Goal: Task Accomplishment & Management: Manage account settings

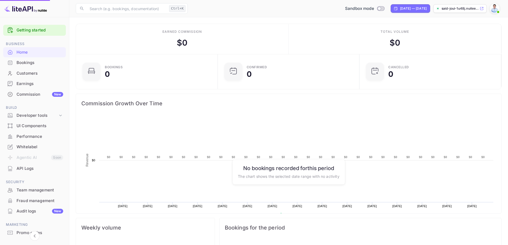
click at [26, 93] on div "Commission New" at bounding box center [40, 94] width 47 height 6
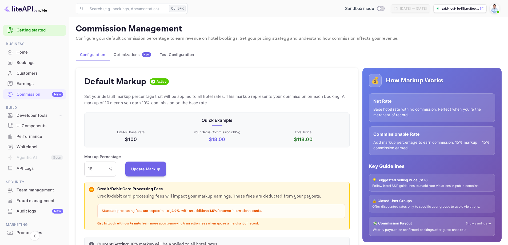
scroll to position [91, 262]
click at [133, 54] on div "Optimizations New" at bounding box center [133, 54] width 38 height 5
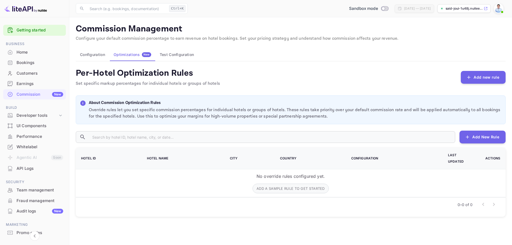
click at [91, 56] on button "Configuration" at bounding box center [93, 54] width 34 height 13
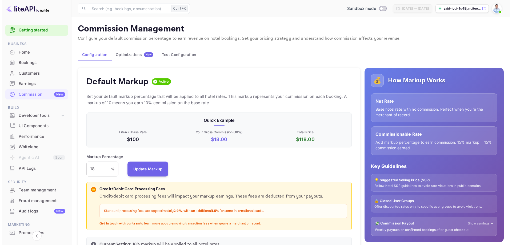
scroll to position [91, 262]
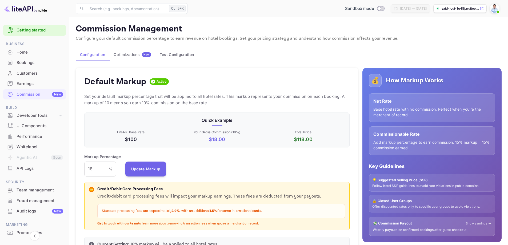
click at [132, 53] on div "Optimizations New" at bounding box center [133, 54] width 38 height 5
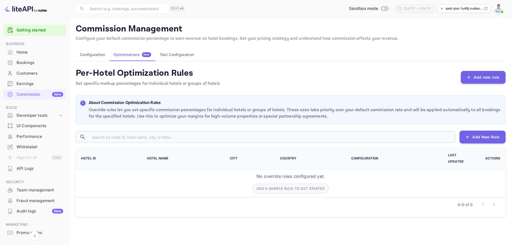
click at [28, 84] on div "Earnings" at bounding box center [40, 84] width 47 height 6
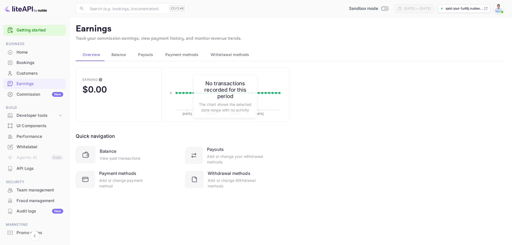
click at [114, 56] on span "Balance" at bounding box center [118, 54] width 15 height 6
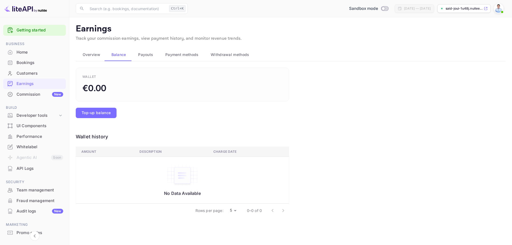
click at [157, 57] on button "Payouts" at bounding box center [144, 54] width 27 height 13
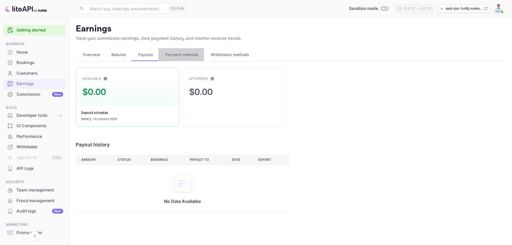
click at [173, 57] on span "Payment methods" at bounding box center [181, 54] width 33 height 6
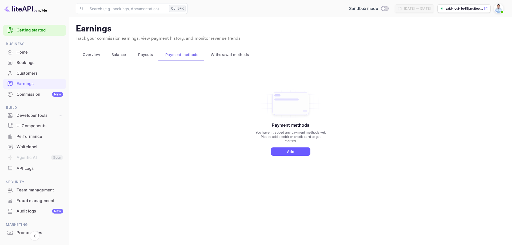
click at [296, 152] on button "Add" at bounding box center [290, 151] width 39 height 8
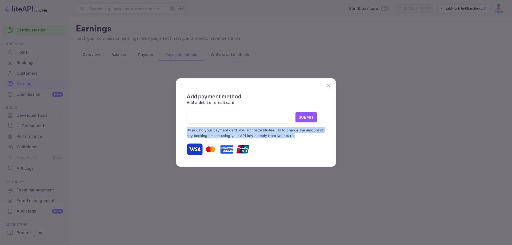
drag, startPoint x: 186, startPoint y: 131, endPoint x: 296, endPoint y: 136, distance: 110.2
click at [296, 136] on div "Add payment method Add a debit or credit card Submit By adding your payment car…" at bounding box center [255, 122] width 149 height 79
copy small "By adding your payment card, you authorize Nuitee Ltd to charge the amount of a…"
click at [213, 136] on small "By adding your payment card, you authorize Nuitee Ltd to charge the amount of a…" at bounding box center [255, 133] width 137 height 10
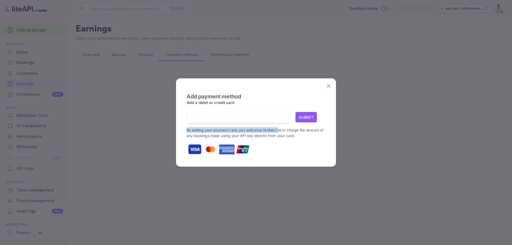
drag, startPoint x: 187, startPoint y: 129, endPoint x: 277, endPoint y: 130, distance: 90.6
click at [277, 130] on div "Add payment method Add a debit or credit card Submit By adding your payment car…" at bounding box center [255, 122] width 149 height 79
click at [280, 130] on small "By adding your payment card, you authorize Nuitee Ltd to charge the amount of a…" at bounding box center [255, 133] width 137 height 10
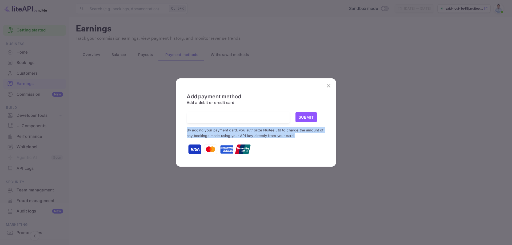
drag, startPoint x: 295, startPoint y: 136, endPoint x: 187, endPoint y: 129, distance: 108.4
click at [187, 129] on p "By adding your payment card, you authorize Nuitee Ltd to charge the amount of a…" at bounding box center [256, 132] width 139 height 11
copy small "By adding your payment card, you authorize Nuitee Ltd to charge the amount of a…"
click at [331, 85] on icon "close" at bounding box center [328, 86] width 6 height 6
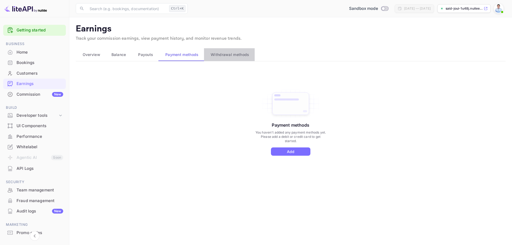
click at [212, 54] on span "Withdrawal methods" at bounding box center [230, 54] width 38 height 6
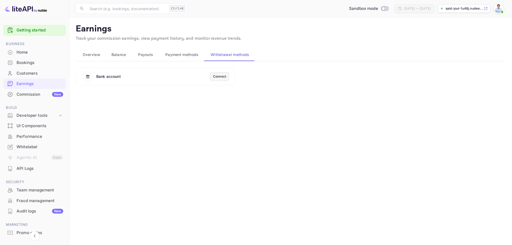
click at [222, 77] on div "Connect" at bounding box center [219, 76] width 13 height 5
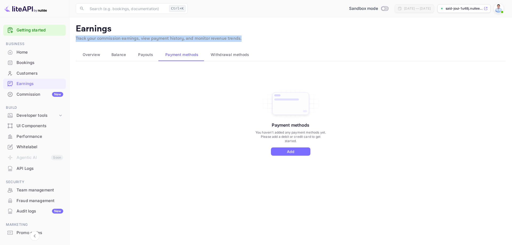
drag, startPoint x: 76, startPoint y: 38, endPoint x: 273, endPoint y: 41, distance: 197.8
click at [273, 41] on p "Track your commission earnings, view payment history, and monitor revenue trend…" at bounding box center [291, 38] width 430 height 6
copy p "Track your commission earnings, view payment history, and monitor revenue trend…"
click at [172, 243] on main "Earnings Track your commission earnings, view payment history, and monitor reve…" at bounding box center [290, 131] width 442 height 228
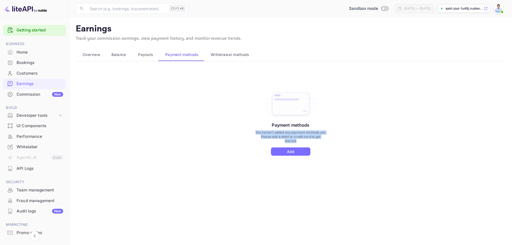
drag, startPoint x: 255, startPoint y: 131, endPoint x: 316, endPoint y: 139, distance: 61.6
click at [316, 139] on p "You haven't added any payment methods yet. Please add a debit or credit card to…" at bounding box center [291, 136] width 72 height 13
copy p "You haven't added any payment methods yet. Please add a debit or credit card to…"
click at [298, 151] on button "Add" at bounding box center [290, 151] width 39 height 8
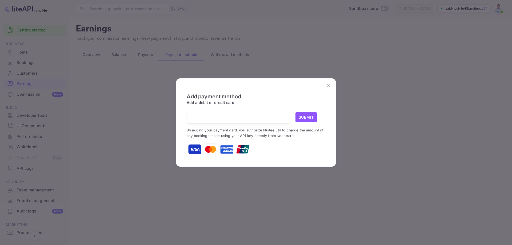
click at [212, 133] on p "By adding your payment card, you authorize Nuitee Ltd to charge the amount of a…" at bounding box center [256, 132] width 139 height 11
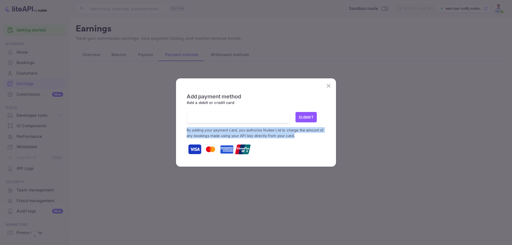
drag, startPoint x: 190, startPoint y: 130, endPoint x: 299, endPoint y: 138, distance: 109.0
click at [299, 138] on div "Add payment method Add a debit or credit card Submit By adding your payment car…" at bounding box center [255, 122] width 149 height 79
copy small "By adding your payment card, you authorize Nuitee Ltd to charge the amount of a…"
click at [328, 87] on icon "close" at bounding box center [328, 86] width 6 height 6
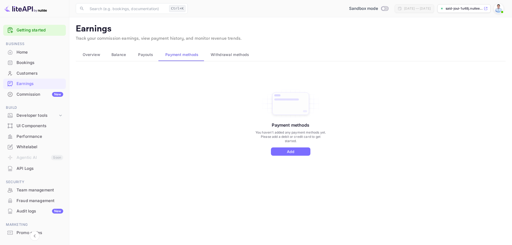
click at [237, 55] on span "Withdrawal methods" at bounding box center [230, 54] width 38 height 6
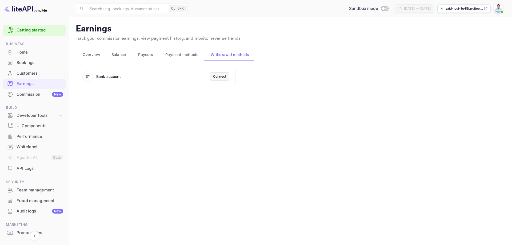
click at [195, 55] on span "Payment methods" at bounding box center [181, 54] width 33 height 6
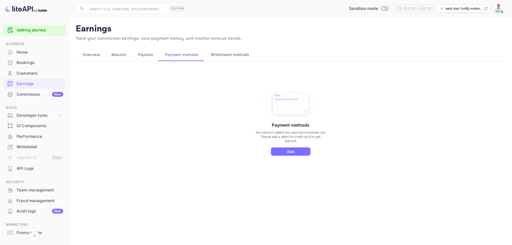
click at [235, 53] on span "Withdrawal methods" at bounding box center [230, 54] width 38 height 6
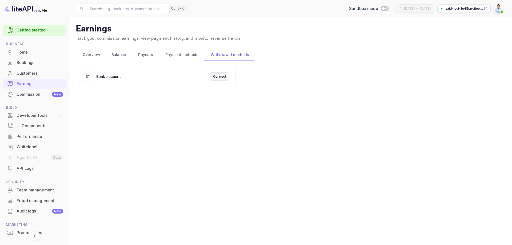
drag, startPoint x: 255, startPoint y: 53, endPoint x: 215, endPoint y: 55, distance: 40.1
click at [215, 55] on div "Overview Balance Payouts Payment methods Withdrawal methods" at bounding box center [291, 54] width 430 height 13
click at [169, 122] on main "Earnings Track your commission earnings, view payment history, and monitor reve…" at bounding box center [290, 131] width 442 height 228
click at [106, 9] on input "text" at bounding box center [126, 8] width 81 height 11
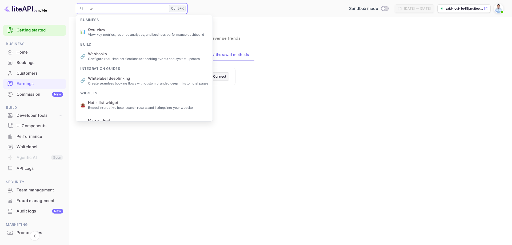
type input "w"
click at [208, 7] on div "Sandbox mode Sep 5, 2025 — Oct 5, 2025 said-joui-1u48j.nuitee..." at bounding box center [348, 9] width 316 height 10
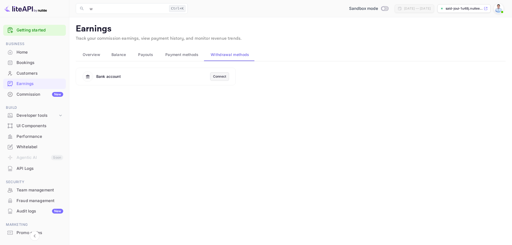
click at [135, 131] on main "Earnings Track your commission earnings, view payment history, and monitor reve…" at bounding box center [290, 131] width 442 height 228
click at [192, 56] on span "Payment methods" at bounding box center [181, 54] width 33 height 6
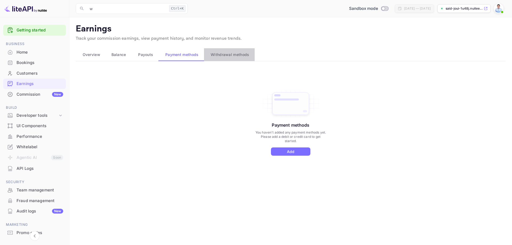
click at [224, 54] on span "Withdrawal methods" at bounding box center [230, 54] width 38 height 6
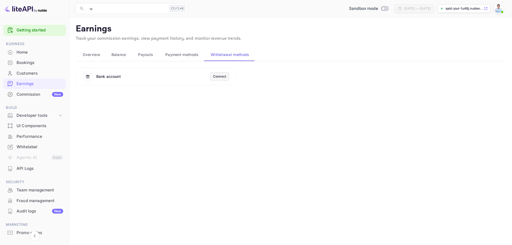
click at [220, 76] on div "Connect" at bounding box center [219, 76] width 13 height 5
click at [180, 52] on span "Payment methods" at bounding box center [181, 54] width 33 height 6
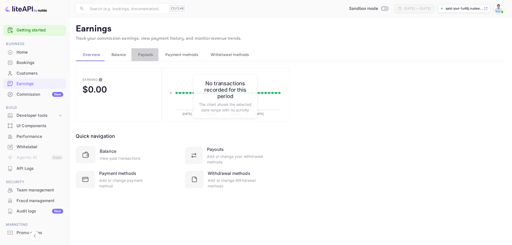
click at [146, 55] on span "Payouts" at bounding box center [145, 54] width 15 height 6
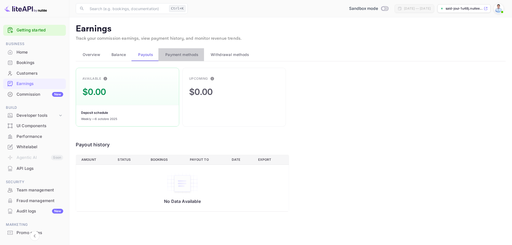
click at [178, 52] on span "Payment methods" at bounding box center [181, 54] width 33 height 6
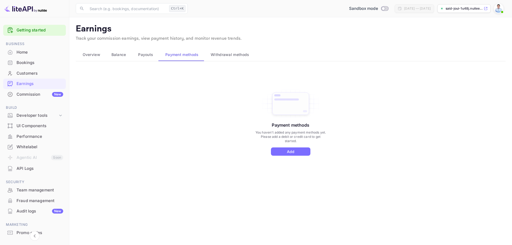
click at [228, 55] on span "Withdrawal methods" at bounding box center [230, 54] width 38 height 6
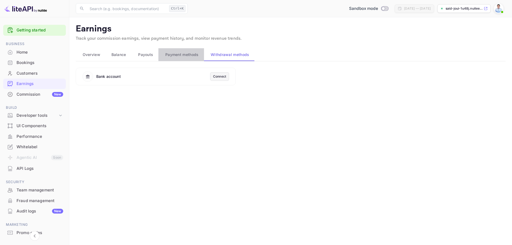
click at [178, 56] on span "Payment methods" at bounding box center [181, 54] width 33 height 6
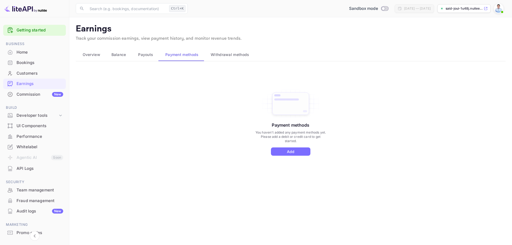
click at [149, 54] on span "Payouts" at bounding box center [145, 54] width 15 height 6
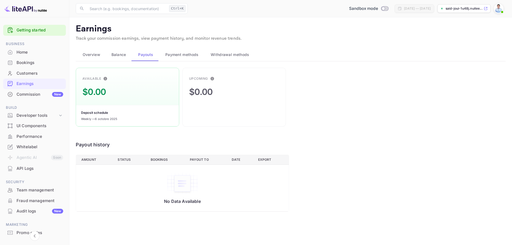
click at [177, 53] on span "Payment methods" at bounding box center [181, 54] width 33 height 6
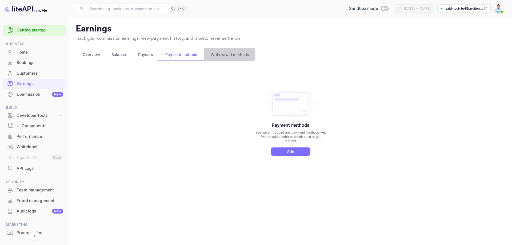
click at [219, 50] on button "Withdrawal methods" at bounding box center [229, 54] width 51 height 13
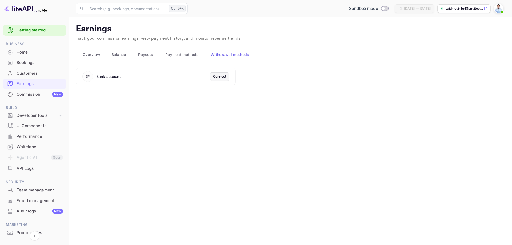
click at [217, 75] on div "Connect" at bounding box center [219, 76] width 13 height 5
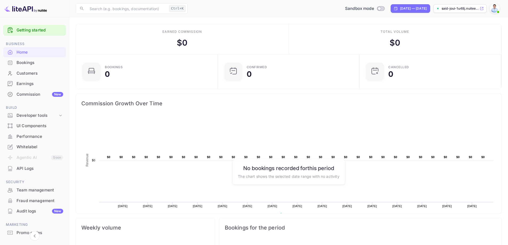
click at [33, 95] on div "Commission New" at bounding box center [40, 94] width 47 height 6
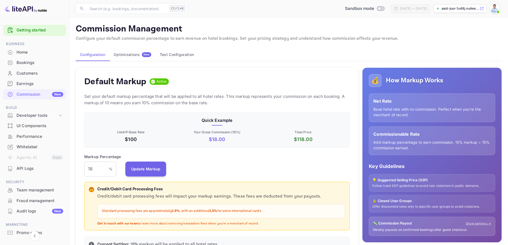
scroll to position [91, 262]
click at [192, 161] on div "Markup Percentage 18 % ​ Update Markup" at bounding box center [216, 165] width 265 height 23
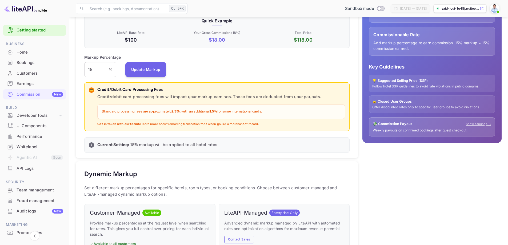
scroll to position [107, 0]
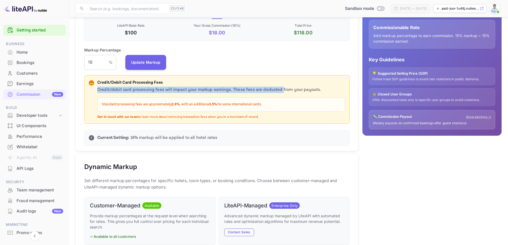
drag, startPoint x: 96, startPoint y: 91, endPoint x: 279, endPoint y: 90, distance: 182.6
click at [279, 90] on div "💳 Credit/Debit Card Processing Fees Credit/debit card processing fees will impa…" at bounding box center [217, 100] width 256 height 40
click at [218, 88] on p "Credit/debit card processing fees will impact your markup earnings. These fees …" at bounding box center [221, 90] width 248 height 6
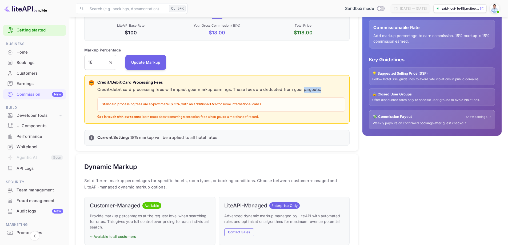
drag, startPoint x: 315, startPoint y: 89, endPoint x: 299, endPoint y: 90, distance: 16.0
click at [299, 90] on p "Credit/debit card processing fees will impact your markup earnings. These fees …" at bounding box center [221, 90] width 248 height 6
click at [233, 102] on div "Standard processing fees are approximately 2.9% , with an additional 1.5% for s…" at bounding box center [221, 104] width 248 height 14
drag, startPoint x: 172, startPoint y: 104, endPoint x: 180, endPoint y: 104, distance: 7.5
click at [180, 104] on strong "2.9%" at bounding box center [175, 104] width 8 height 5
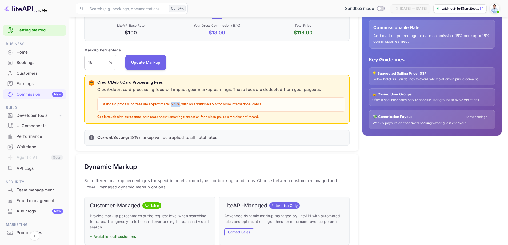
click at [175, 105] on strong "2.9%" at bounding box center [175, 104] width 8 height 5
drag, startPoint x: 180, startPoint y: 104, endPoint x: 172, endPoint y: 104, distance: 8.5
click at [172, 104] on p "Standard processing fees are approximately 2.9% , with an additional 1.5% for s…" at bounding box center [221, 104] width 239 height 5
drag, startPoint x: 266, startPoint y: 104, endPoint x: 172, endPoint y: 105, distance: 94.1
click at [172, 105] on p "Standard processing fees are approximately 2.9% , with an additional 1.5% for s…" at bounding box center [221, 104] width 239 height 5
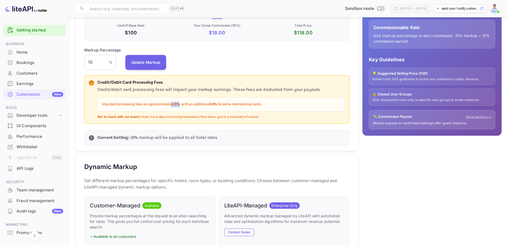
click at [256, 106] on p "Standard processing fees are approximately 2.9% , with an additional 1.5% for s…" at bounding box center [221, 104] width 239 height 5
click at [234, 60] on div "Markup Percentage 18 % ​ Update Markup" at bounding box center [216, 58] width 265 height 23
click at [322, 61] on div "Markup Percentage 18 % ​ Update Markup" at bounding box center [216, 58] width 265 height 23
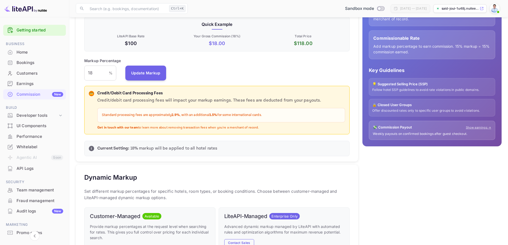
click at [273, 76] on div "Markup Percentage 18 % ​ Update Markup" at bounding box center [216, 69] width 265 height 23
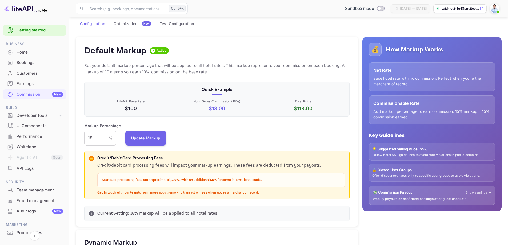
scroll to position [21, 0]
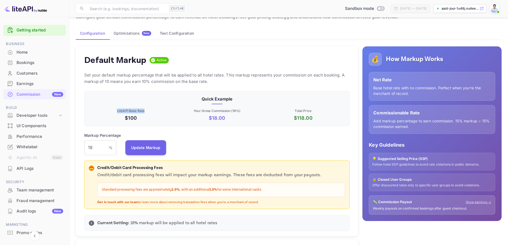
drag, startPoint x: 117, startPoint y: 111, endPoint x: 144, endPoint y: 111, distance: 27.2
click at [145, 109] on p "LiteAPI Base Rate" at bounding box center [131, 110] width 84 height 5
click at [137, 118] on p "$100" at bounding box center [131, 117] width 84 height 7
drag, startPoint x: 137, startPoint y: 118, endPoint x: 123, endPoint y: 119, distance: 14.2
click at [123, 119] on p "$100" at bounding box center [131, 117] width 84 height 7
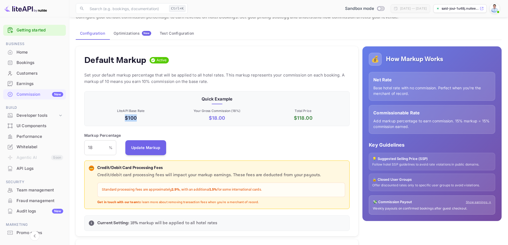
click at [141, 117] on p "$100" at bounding box center [131, 117] width 84 height 7
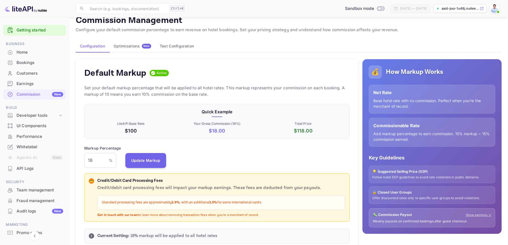
scroll to position [0, 0]
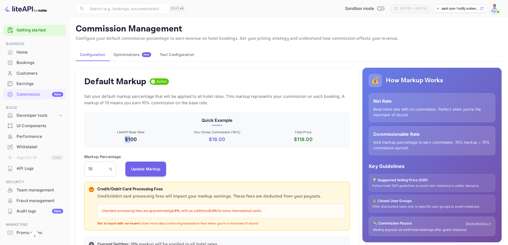
drag, startPoint x: 132, startPoint y: 139, endPoint x: 139, endPoint y: 140, distance: 7.2
click at [126, 141] on p "$100" at bounding box center [131, 139] width 84 height 7
click at [139, 139] on p "$100" at bounding box center [131, 139] width 84 height 7
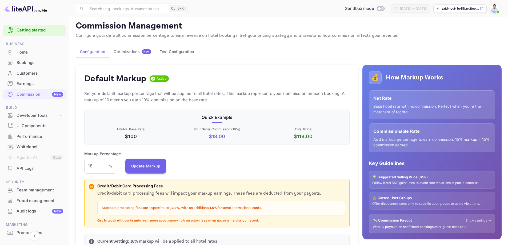
scroll to position [4, 0]
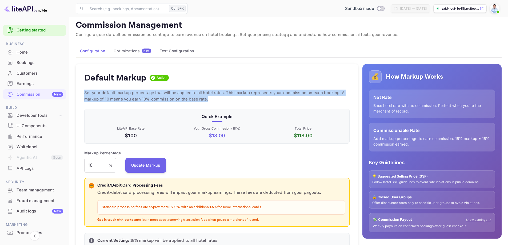
drag, startPoint x: 210, startPoint y: 99, endPoint x: 84, endPoint y: 93, distance: 125.7
click at [84, 93] on p "Set your default markup percentage that will be applied to all hotel rates. Thi…" at bounding box center [216, 96] width 265 height 13
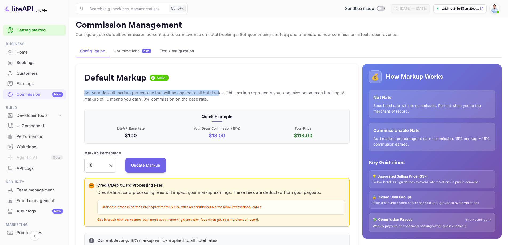
drag, startPoint x: 84, startPoint y: 93, endPoint x: 219, endPoint y: 95, distance: 134.6
click at [219, 95] on div "Default Markup Active Set your default markup percentage that will be applied t…" at bounding box center [217, 159] width 282 height 190
click at [212, 98] on p "Set your default markup percentage that will be applied to all hotel rates. Thi…" at bounding box center [216, 96] width 265 height 13
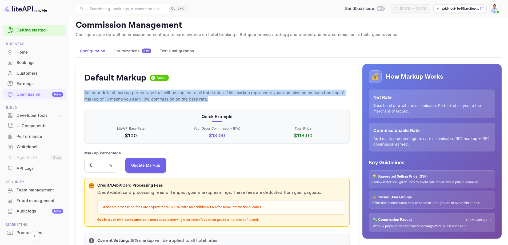
drag, startPoint x: 208, startPoint y: 100, endPoint x: 84, endPoint y: 94, distance: 124.1
click at [84, 94] on p "Set your default markup percentage that will be applied to all hotel rates. Thi…" at bounding box center [216, 96] width 265 height 13
drag, startPoint x: 84, startPoint y: 94, endPoint x: 220, endPoint y: 100, distance: 136.1
click at [220, 100] on p "Set your default markup percentage that will be applied to all hotel rates. Thi…" at bounding box center [216, 96] width 265 height 13
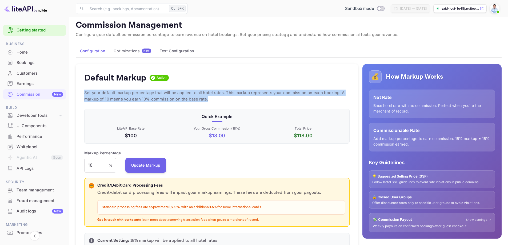
click at [210, 100] on p "Set your default markup percentage that will be applied to all hotel rates. Thi…" at bounding box center [216, 96] width 265 height 13
drag, startPoint x: 209, startPoint y: 99, endPoint x: 84, endPoint y: 95, distance: 124.8
click at [84, 95] on div "Default Markup Active Set your default markup percentage that will be applied t…" at bounding box center [217, 159] width 282 height 190
click at [86, 94] on p "Set your default markup percentage that will be applied to all hotel rates. Thi…" at bounding box center [216, 96] width 265 height 13
drag, startPoint x: 84, startPoint y: 92, endPoint x: 216, endPoint y: 97, distance: 131.5
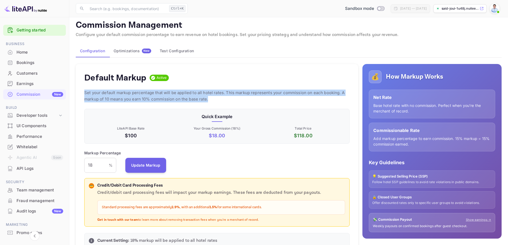
click at [216, 97] on p "Set your default markup percentage that will be applied to all hotel rates. Thi…" at bounding box center [216, 96] width 265 height 13
click at [215, 98] on p "Set your default markup percentage that will be applied to all hotel rates. Thi…" at bounding box center [216, 96] width 265 height 13
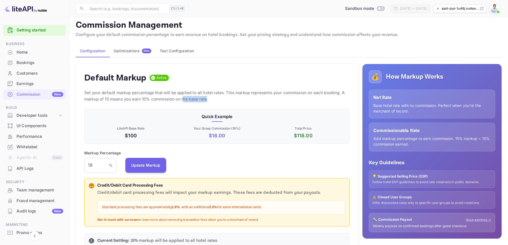
drag, startPoint x: 205, startPoint y: 99, endPoint x: 179, endPoint y: 97, distance: 26.5
click at [179, 97] on p "Set your default markup percentage that will be applied to all hotel rates. Thi…" at bounding box center [216, 96] width 265 height 13
click at [214, 96] on p "Set your default markup percentage that will be applied to all hotel rates. Thi…" at bounding box center [216, 96] width 265 height 13
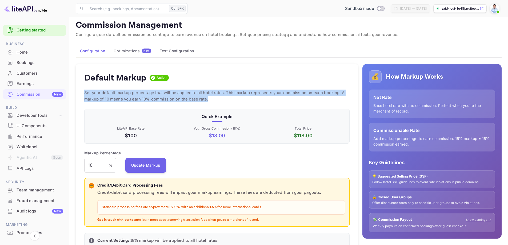
drag, startPoint x: 215, startPoint y: 100, endPoint x: 81, endPoint y: 94, distance: 134.0
click at [81, 94] on div "Default Markup Active Set your default markup percentage that will be applied t…" at bounding box center [217, 159] width 282 height 190
click at [99, 94] on p "Set your default markup percentage that will be applied to all hotel rates. Thi…" at bounding box center [216, 96] width 265 height 13
drag, startPoint x: 85, startPoint y: 94, endPoint x: 230, endPoint y: 99, distance: 144.6
click at [230, 99] on p "Set your default markup percentage that will be applied to all hotel rates. Thi…" at bounding box center [216, 96] width 265 height 13
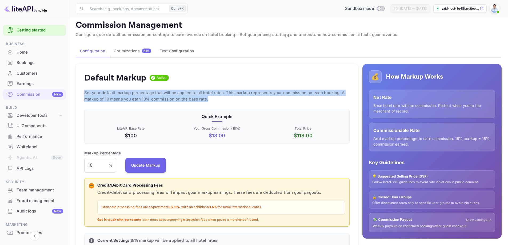
click at [230, 99] on p "Set your default markup percentage that will be applied to all hotel rates. Thi…" at bounding box center [216, 96] width 265 height 13
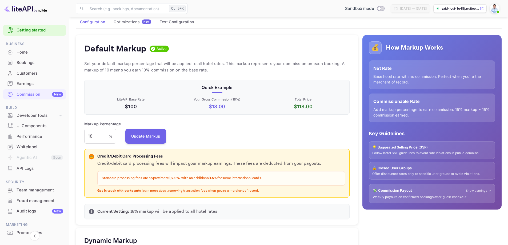
scroll to position [38, 0]
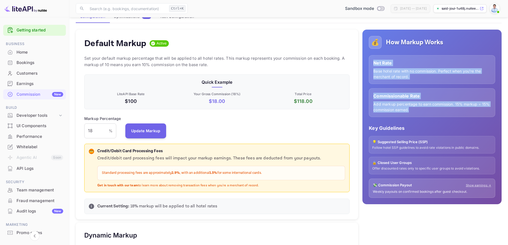
drag, startPoint x: 374, startPoint y: 62, endPoint x: 428, endPoint y: 108, distance: 70.9
click at [428, 108] on div "Net Rate Base hotel rate with no commission. Perfect when you're the merchant o…" at bounding box center [432, 86] width 126 height 62
click at [411, 110] on p "Add markup percentage to earn commission. 15% markup = 15% commission earned." at bounding box center [431, 106] width 117 height 11
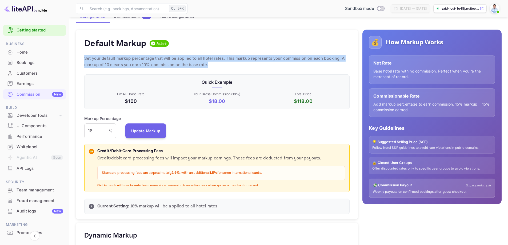
drag, startPoint x: 210, startPoint y: 64, endPoint x: 85, endPoint y: 59, distance: 125.6
click at [85, 59] on p "Set your default markup percentage that will be applied to all hotel rates. Thi…" at bounding box center [216, 61] width 265 height 13
click at [102, 57] on p "Set your default markup percentage that will be applied to all hotel rates. Thi…" at bounding box center [216, 61] width 265 height 13
drag, startPoint x: 85, startPoint y: 58, endPoint x: 212, endPoint y: 63, distance: 127.5
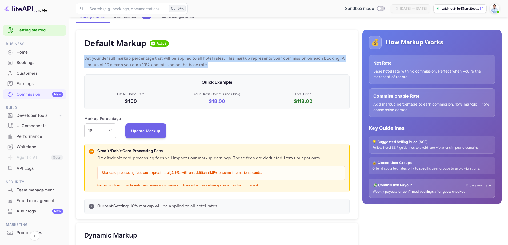
click at [212, 63] on p "Set your default markup percentage that will be applied to all hotel rates. Thi…" at bounding box center [216, 61] width 265 height 13
click at [212, 67] on p "Set your default markup percentage that will be applied to all hotel rates. Thi…" at bounding box center [216, 61] width 265 height 13
drag, startPoint x: 210, startPoint y: 66, endPoint x: 85, endPoint y: 58, distance: 125.5
click at [85, 58] on p "Set your default markup percentage that will be applied to all hotel rates. Thi…" at bounding box center [216, 61] width 265 height 13
click at [208, 66] on p "Set your default markup percentage that will be applied to all hotel rates. Thi…" at bounding box center [216, 61] width 265 height 13
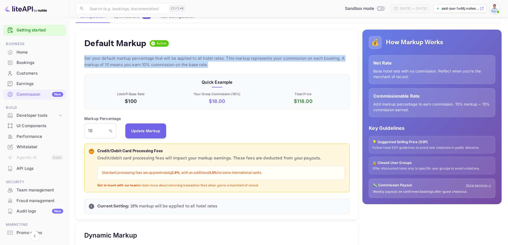
drag, startPoint x: 210, startPoint y: 65, endPoint x: 84, endPoint y: 59, distance: 126.2
click at [84, 59] on div "Default Markup Active Set your default markup percentage that will be applied t…" at bounding box center [217, 125] width 282 height 190
click at [210, 64] on p "Set your default markup percentage that will be applied to all hotel rates. Thi…" at bounding box center [216, 61] width 265 height 13
drag, startPoint x: 210, startPoint y: 64, endPoint x: 85, endPoint y: 60, distance: 125.6
click at [85, 60] on p "Set your default markup percentage that will be applied to all hotel rates. Thi…" at bounding box center [216, 61] width 265 height 13
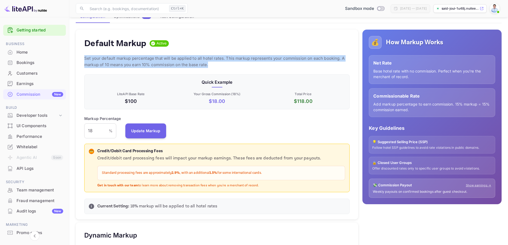
click at [214, 63] on p "Set your default markup percentage that will be applied to all hotel rates. Thi…" at bounding box center [216, 61] width 265 height 13
drag, startPoint x: 210, startPoint y: 65, endPoint x: 83, endPoint y: 61, distance: 127.5
click at [83, 61] on div "Default Markup Active Set your default markup percentage that will be applied t…" at bounding box center [217, 125] width 282 height 190
click at [101, 60] on p "Set your default markup percentage that will be applied to all hotel rates. Thi…" at bounding box center [216, 61] width 265 height 13
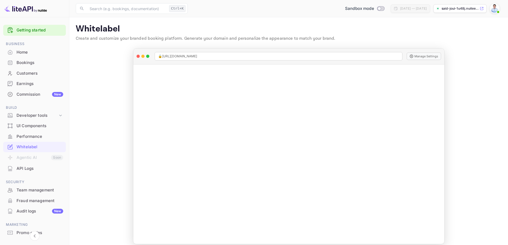
scroll to position [23, 0]
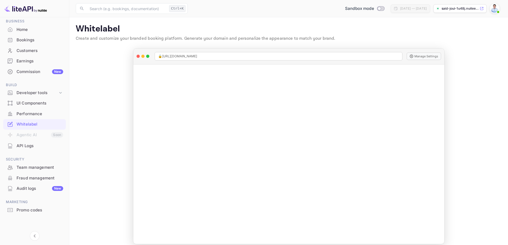
click at [474, 89] on main "Whitelabel Create and customize your branded booking platform. Generate your do…" at bounding box center [288, 133] width 439 height 233
